Goal: Task Accomplishment & Management: Manage account settings

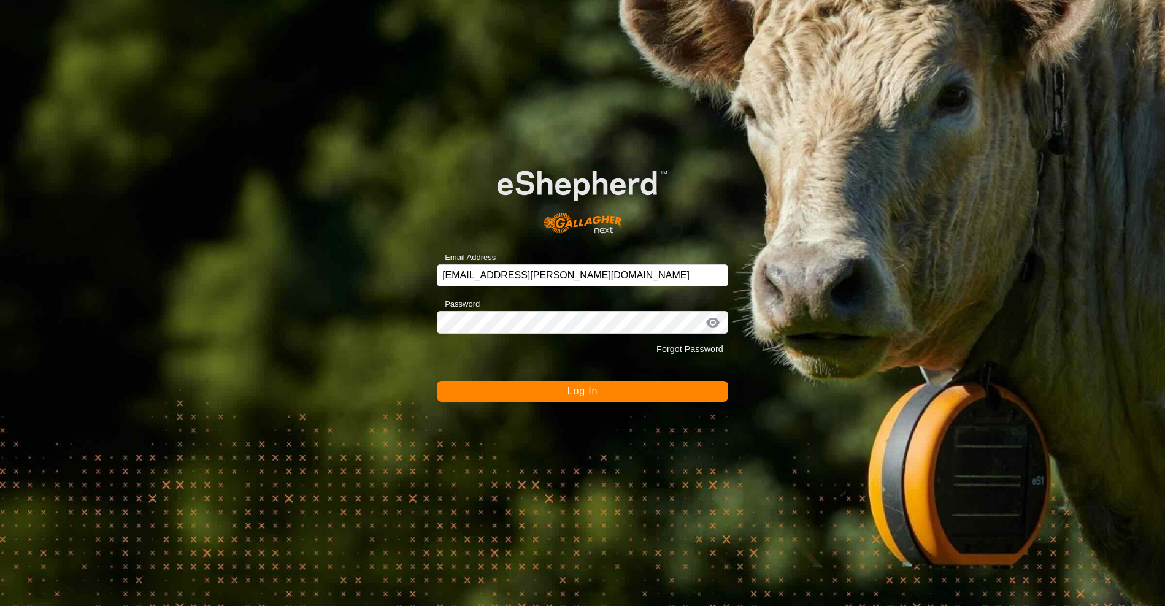
drag, startPoint x: 578, startPoint y: 387, endPoint x: 590, endPoint y: 393, distance: 13.2
click at [578, 387] on span "Log In" at bounding box center [582, 391] width 30 height 10
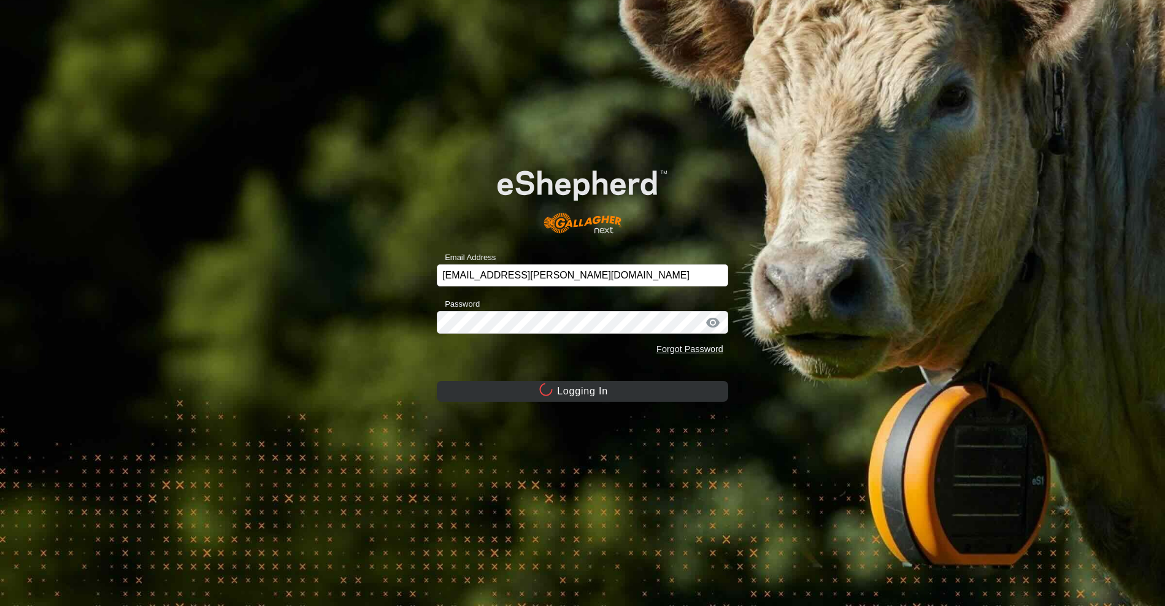
click at [593, 394] on button "Logging In" at bounding box center [582, 391] width 291 height 21
